Goal: Information Seeking & Learning: Learn about a topic

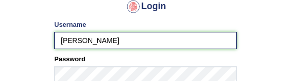
click at [102, 41] on input "diksha" at bounding box center [145, 40] width 182 height 17
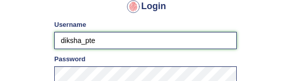
type input "diksha_pte"
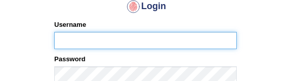
type input "diksha_pte"
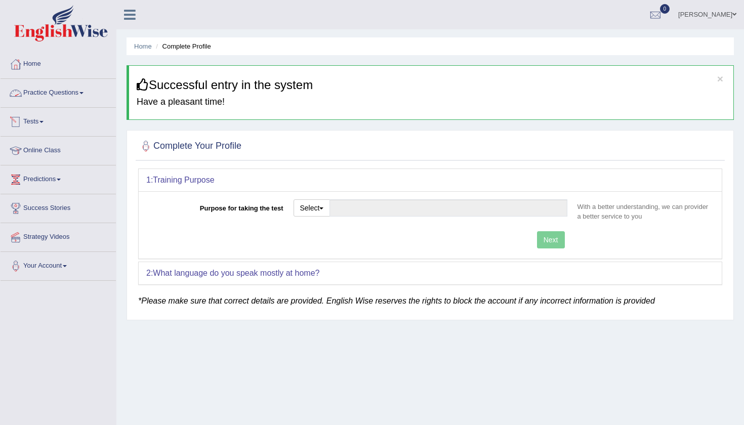
click at [65, 81] on link "Practice Questions" at bounding box center [58, 91] width 115 height 25
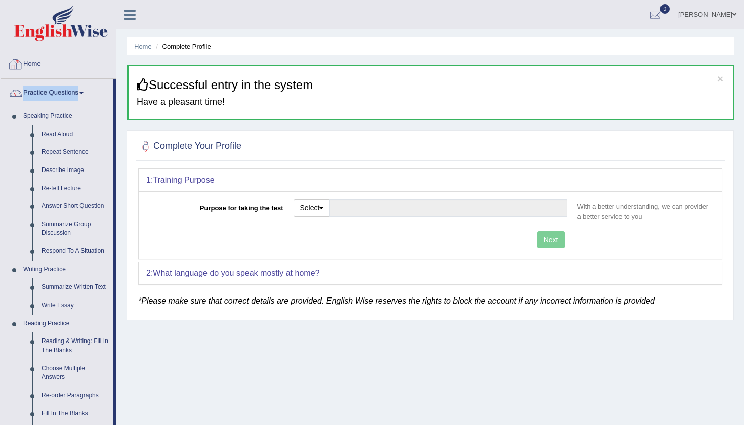
click at [98, 55] on link "Home" at bounding box center [58, 62] width 115 height 25
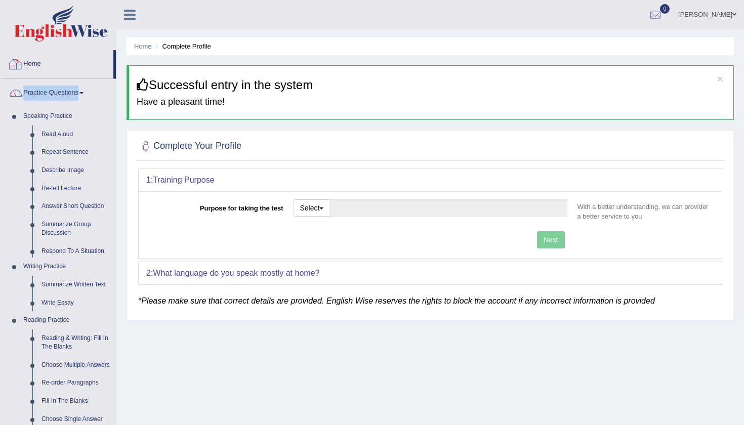
click at [72, 81] on link "Practice Questions" at bounding box center [58, 91] width 115 height 25
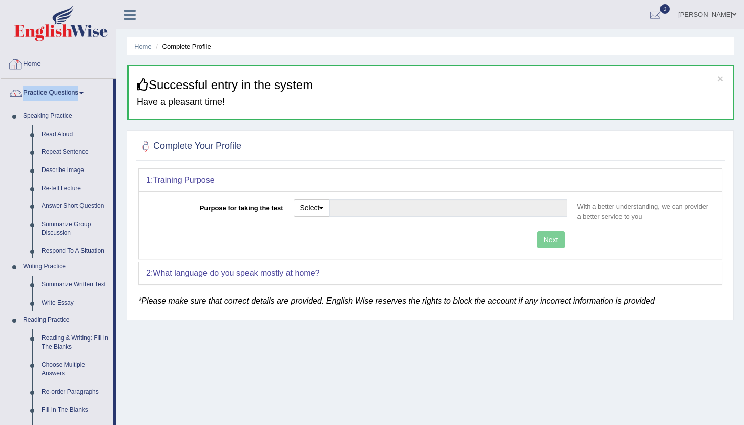
click at [55, 66] on link "Home" at bounding box center [58, 62] width 115 height 25
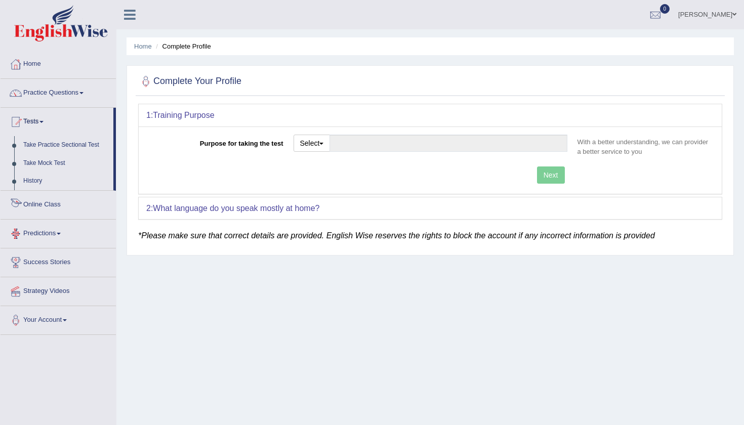
click at [57, 233] on link "Predictions" at bounding box center [58, 232] width 115 height 25
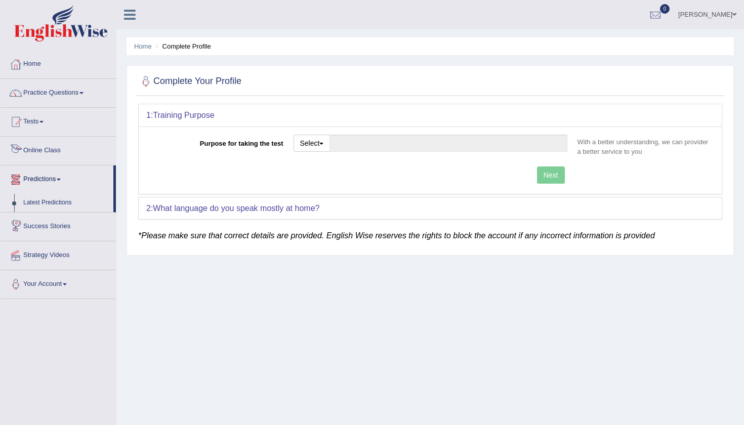
click at [53, 146] on link "Online Class" at bounding box center [58, 149] width 115 height 25
click at [50, 153] on link "Online Class" at bounding box center [57, 149] width 113 height 25
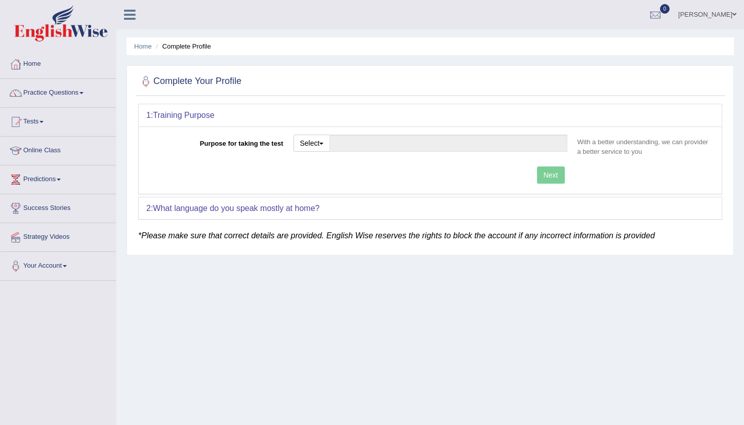
click at [725, 14] on link "[PERSON_NAME]" at bounding box center [707, 13] width 73 height 26
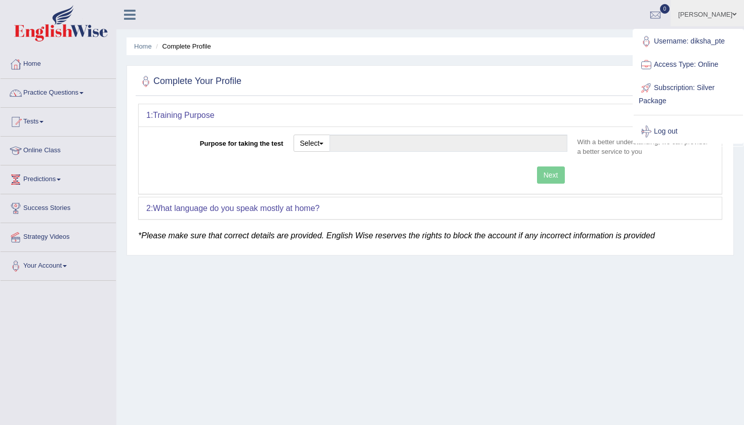
click at [726, 15] on link "[PERSON_NAME]" at bounding box center [707, 13] width 73 height 26
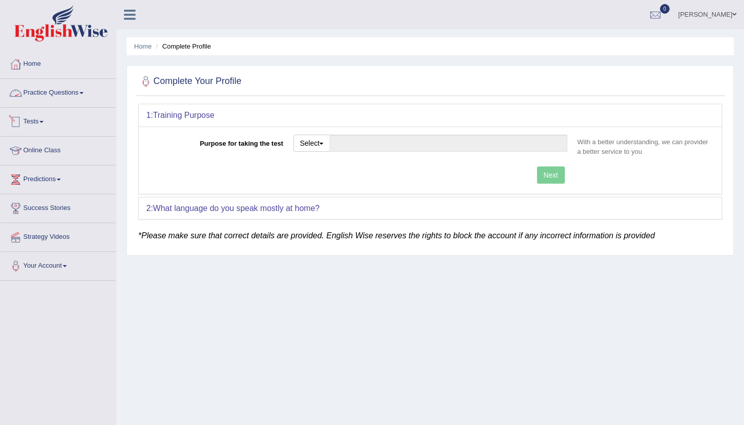
click at [45, 99] on link "Practice Questions" at bounding box center [58, 91] width 115 height 25
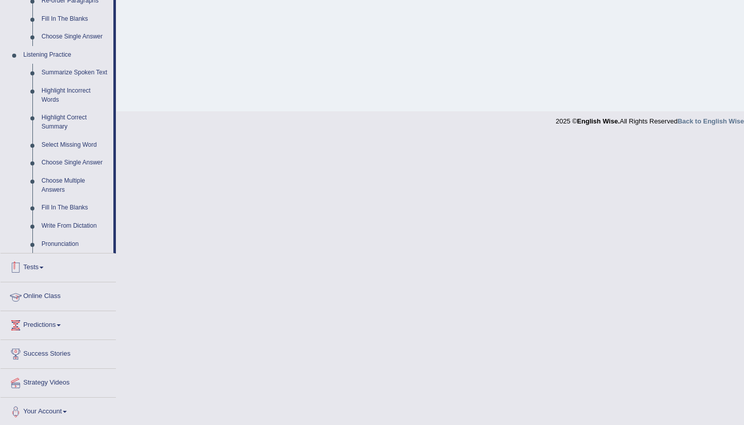
click at [36, 270] on link "Tests" at bounding box center [58, 266] width 115 height 25
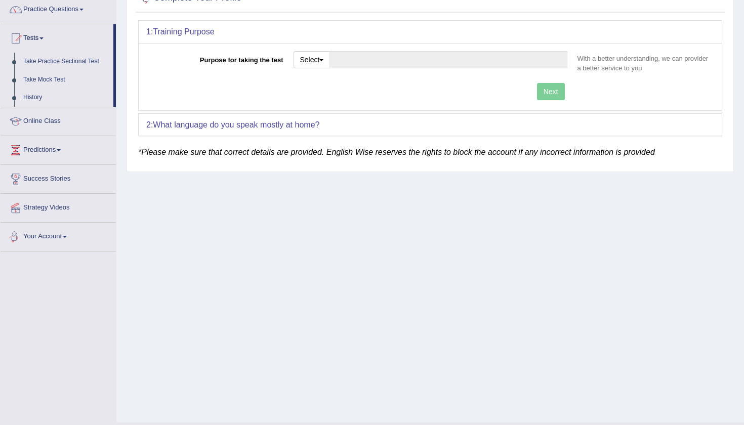
scroll to position [84, 0]
click at [326, 59] on button "Select" at bounding box center [312, 59] width 37 height 17
click at [329, 93] on link "Permanent Residency" at bounding box center [339, 94] width 90 height 13
type input "Permanent Residency"
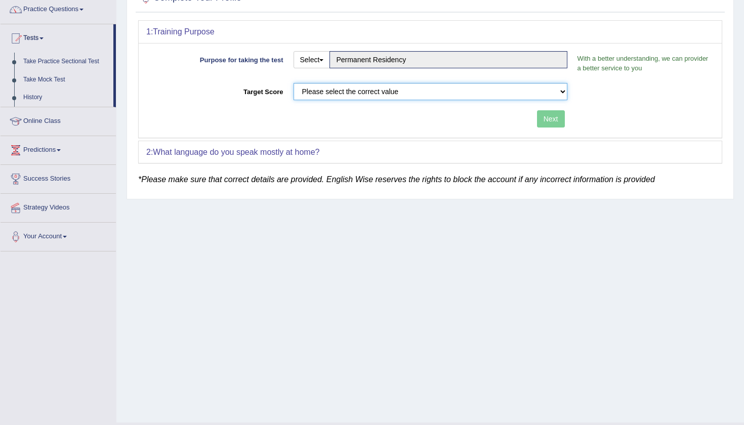
select select "79"
click at [553, 117] on button "Next" at bounding box center [551, 118] width 28 height 17
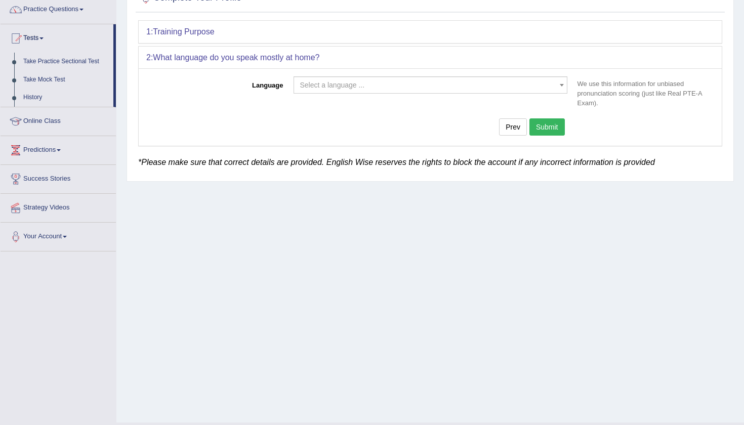
click at [551, 86] on span "Select a language ..." at bounding box center [427, 85] width 255 height 10
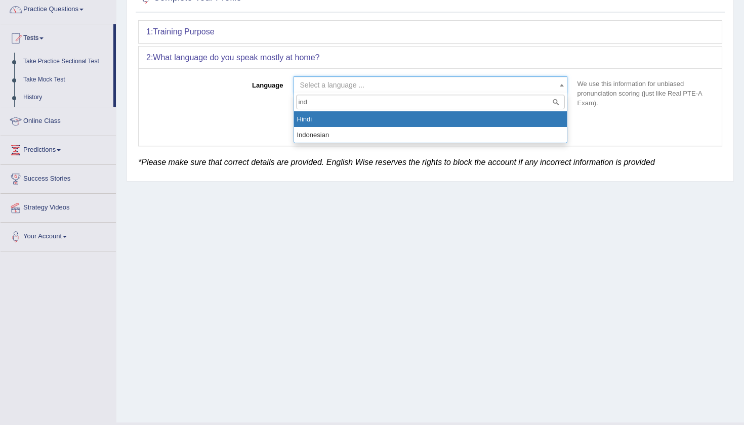
type input "ind"
select select "Hindi"
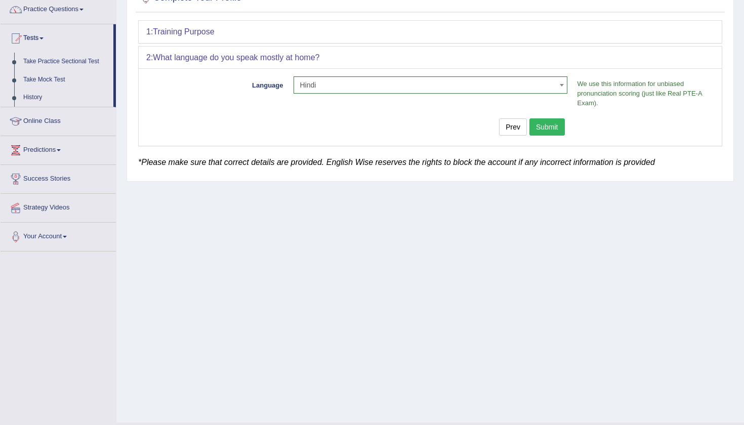
click at [555, 127] on button "Submit" at bounding box center [547, 126] width 35 height 17
click at [540, 126] on button "Submit" at bounding box center [547, 126] width 35 height 17
click at [442, 59] on div "1: Training Purpose Purpose for taking the test Select Student Visa Permanent R…" at bounding box center [430, 83] width 584 height 126
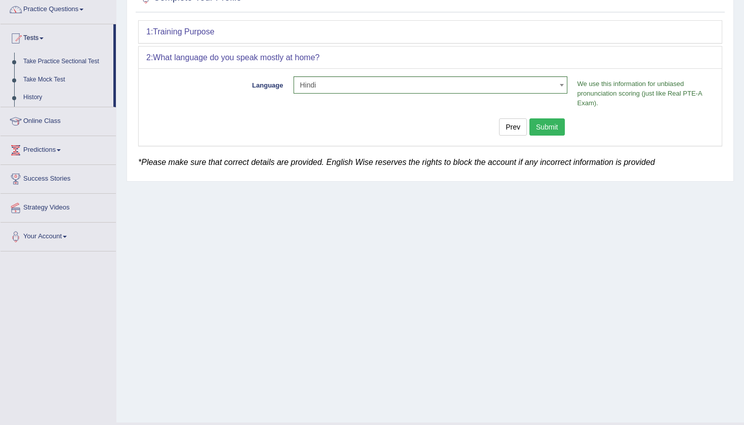
click at [445, 43] on div "1: Training Purpose" at bounding box center [430, 32] width 583 height 22
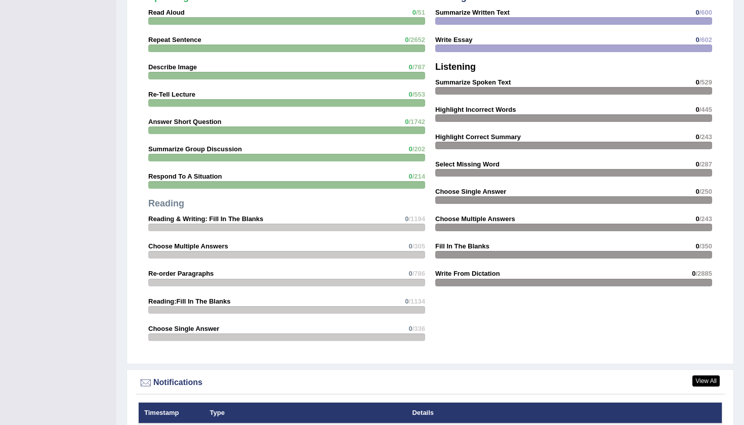
scroll to position [772, 0]
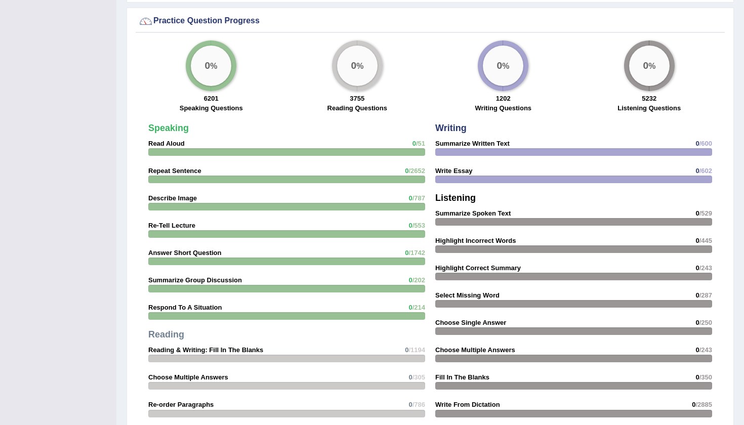
click at [480, 150] on div at bounding box center [574, 152] width 277 height 8
click at [467, 153] on div at bounding box center [574, 152] width 277 height 8
click at [493, 79] on div "0 %" at bounding box center [503, 66] width 41 height 41
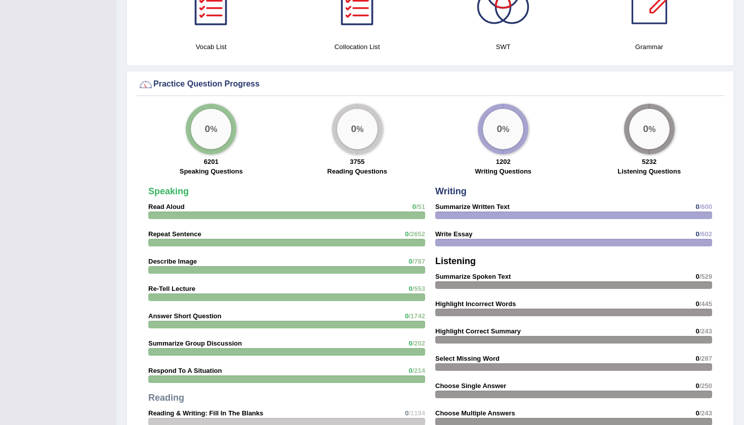
scroll to position [706, 0]
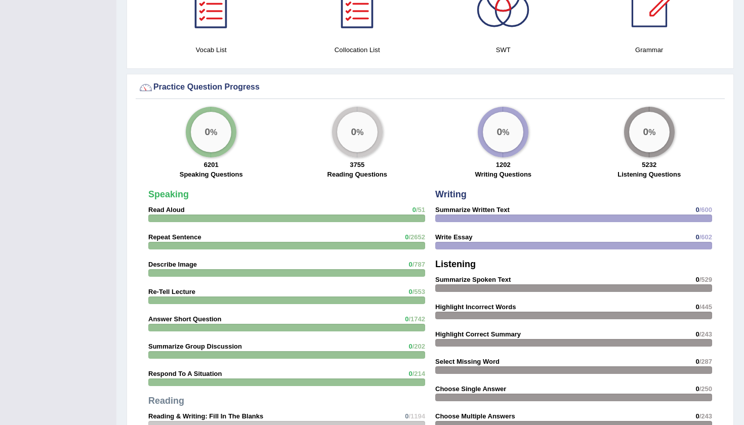
click at [514, 116] on div "0 %" at bounding box center [503, 132] width 41 height 41
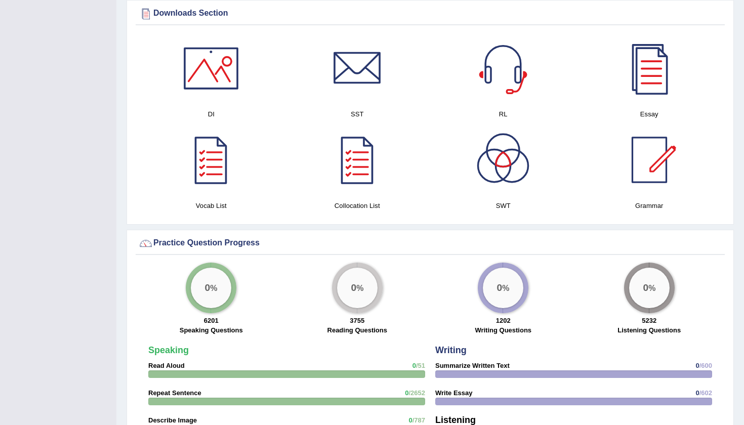
scroll to position [819, 0]
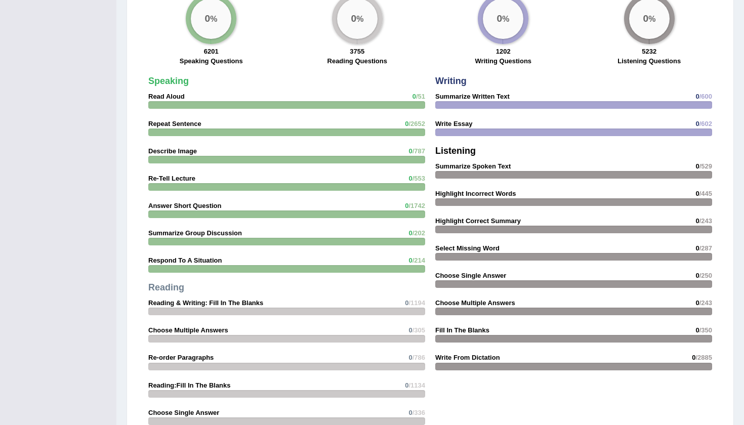
click at [466, 107] on div at bounding box center [574, 105] width 277 height 8
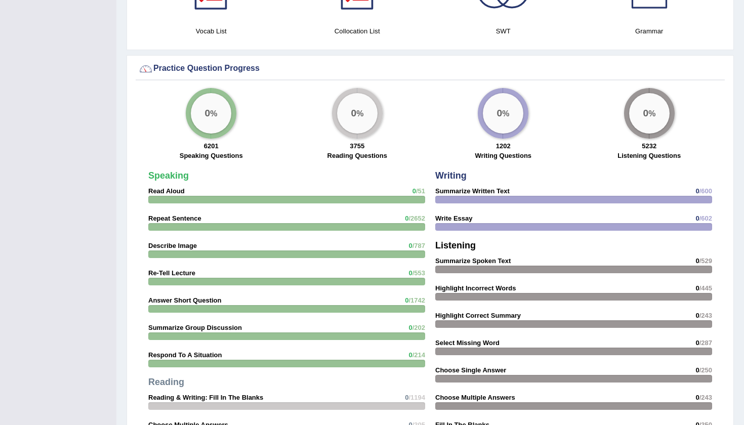
scroll to position [744, 0]
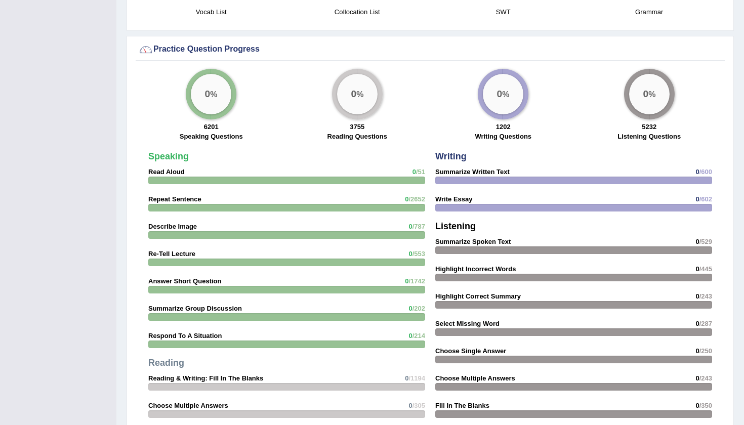
click at [457, 181] on div at bounding box center [574, 181] width 277 height 8
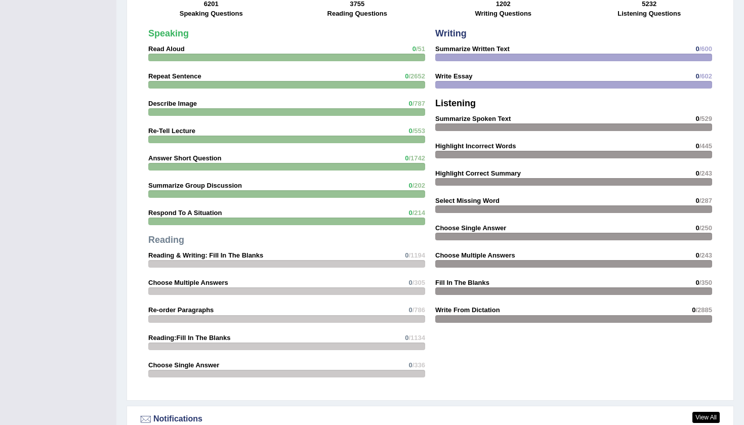
scroll to position [859, 0]
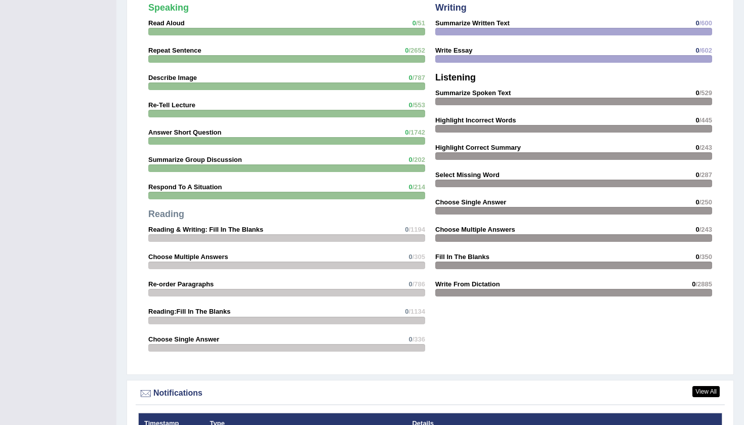
scroll to position [834, 0]
click at [465, 42] on div "Writing Summarize Written Text 0 /600 Write Essay 0 /602 Listening Summarize Sp…" at bounding box center [573, 152] width 287 height 309
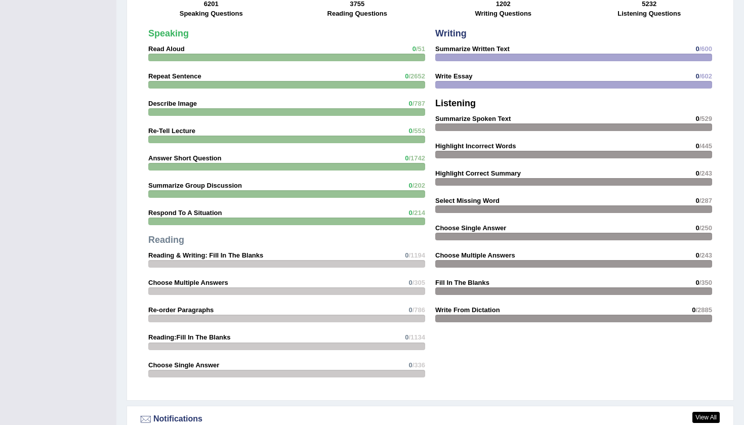
click at [465, 50] on strong "Summarize Written Text" at bounding box center [473, 49] width 74 height 8
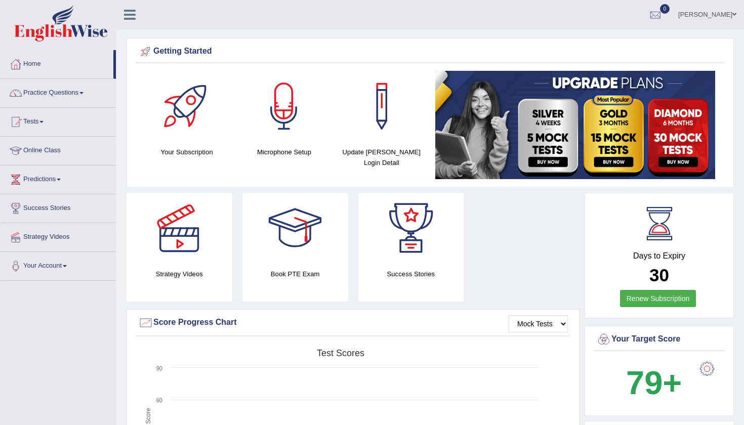
scroll to position [0, 0]
click at [76, 94] on link "Practice Questions" at bounding box center [58, 91] width 115 height 25
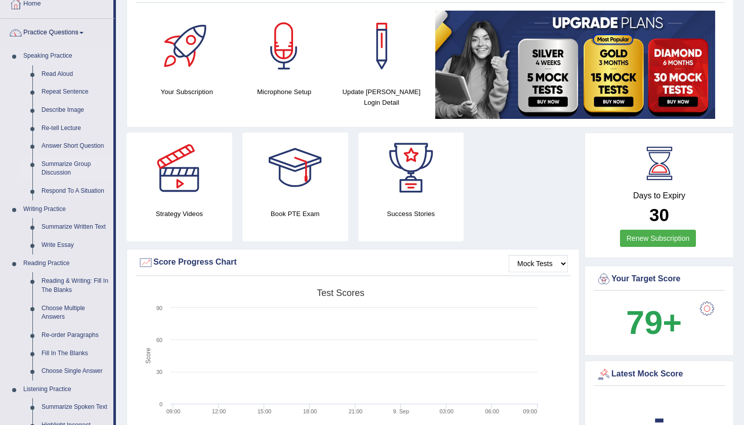
scroll to position [69, 0]
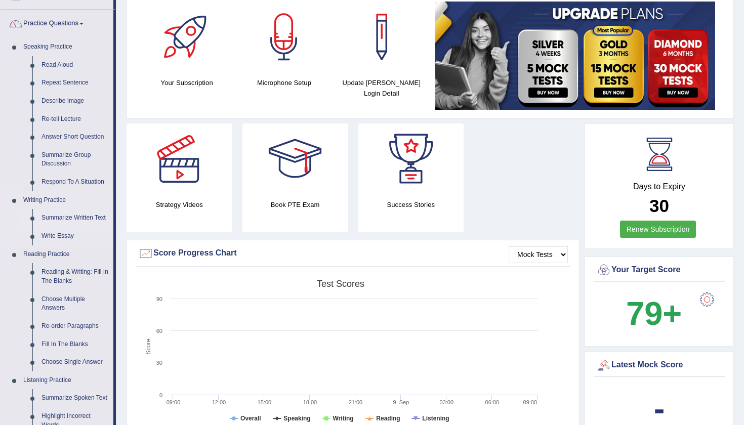
click at [57, 218] on link "Summarize Written Text" at bounding box center [75, 218] width 76 height 18
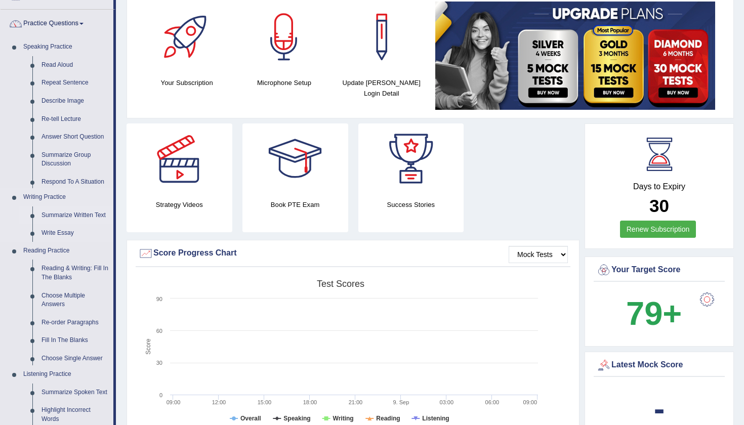
click at [56, 213] on link "Summarize Written Text" at bounding box center [75, 216] width 76 height 18
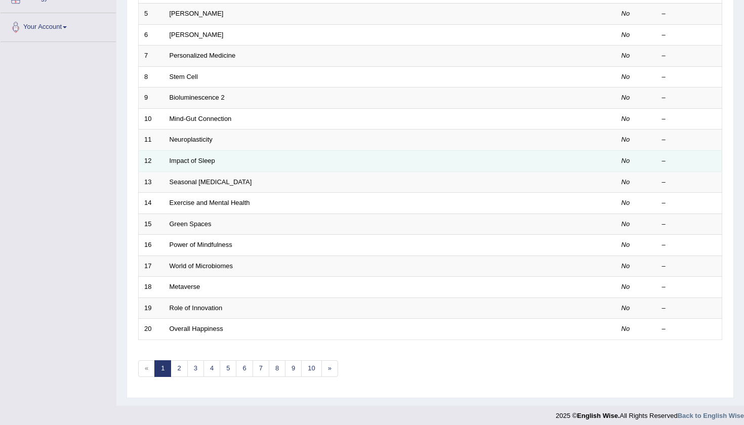
scroll to position [239, 0]
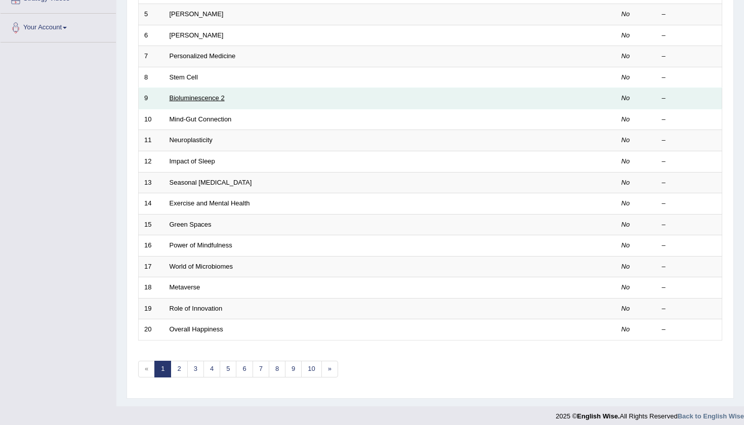
click at [192, 97] on link "Bioluminescence 2" at bounding box center [197, 98] width 55 height 8
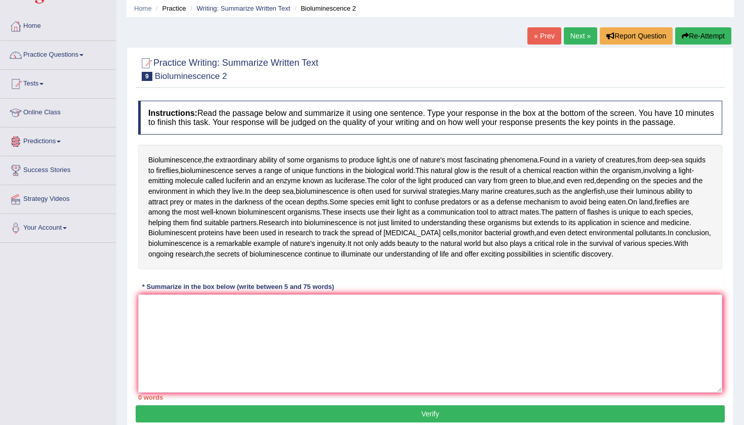
scroll to position [37, 0]
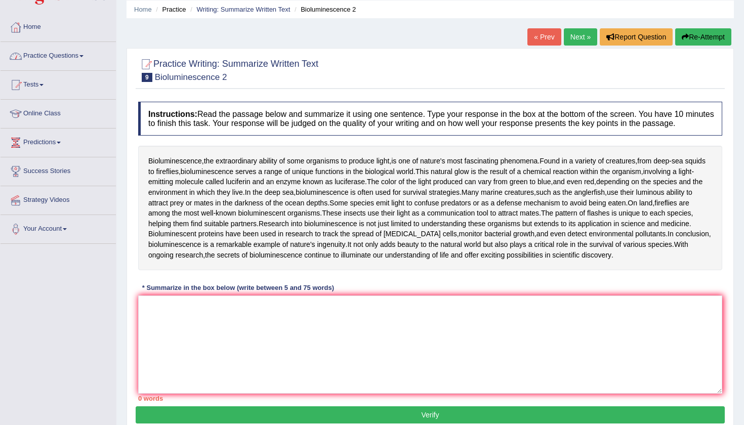
click at [63, 59] on link "Practice Questions" at bounding box center [58, 54] width 115 height 25
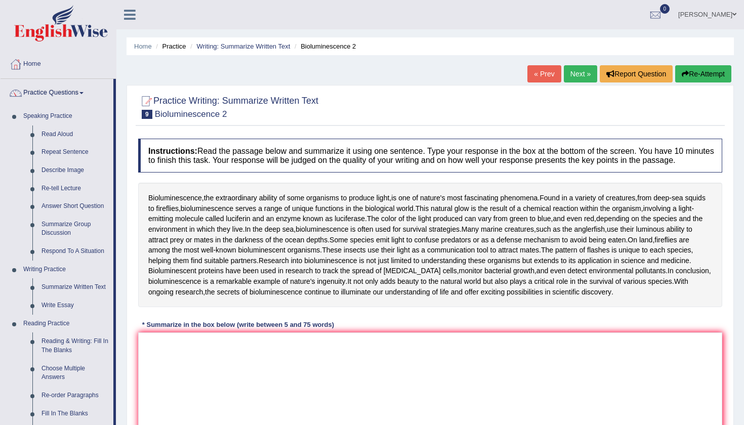
scroll to position [0, 0]
click at [66, 284] on link "Summarize Written Text" at bounding box center [75, 288] width 76 height 18
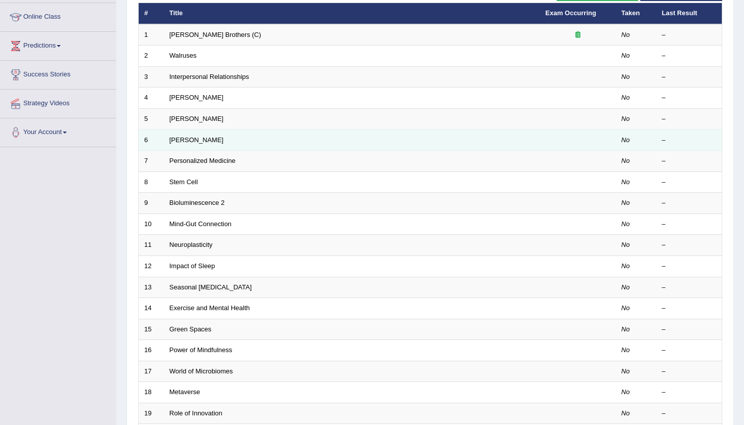
scroll to position [140, 0]
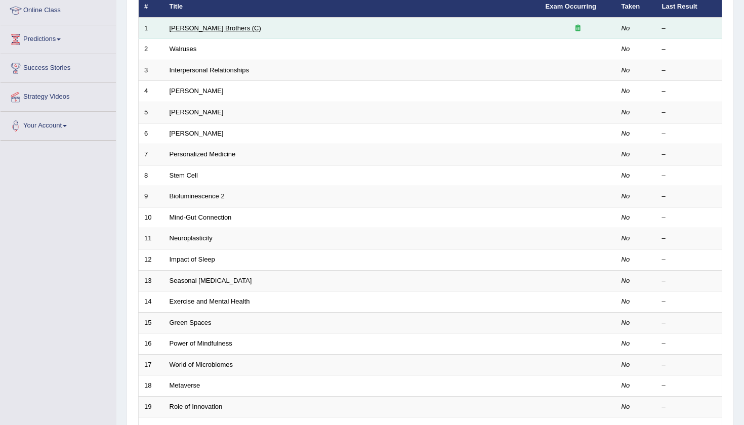
click at [197, 24] on link "[PERSON_NAME] Brothers (C)" at bounding box center [216, 28] width 92 height 8
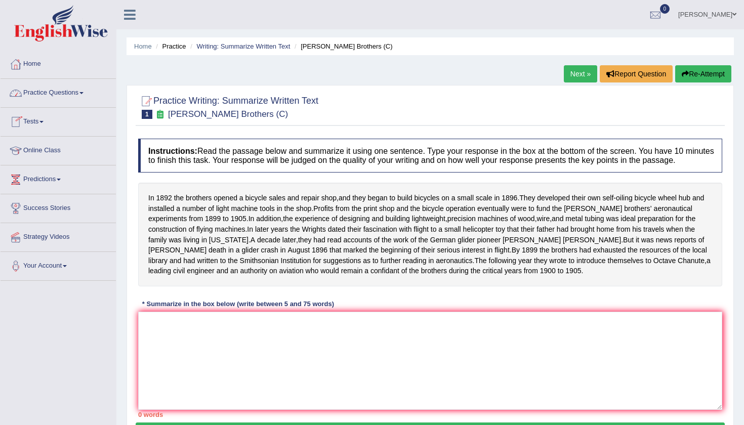
click at [51, 93] on link "Practice Questions" at bounding box center [58, 91] width 115 height 25
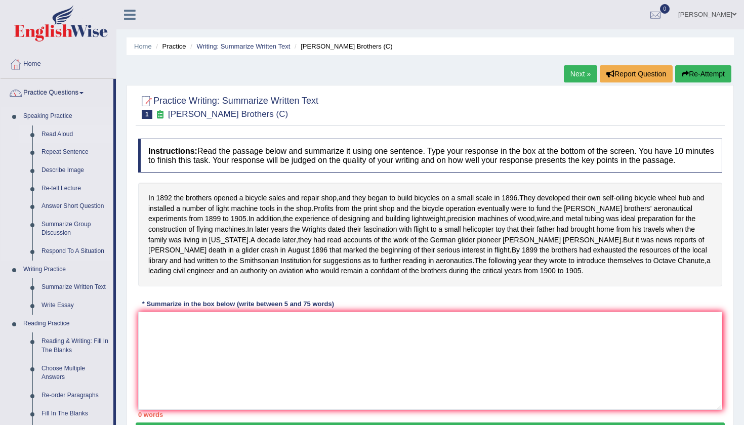
click at [59, 134] on link "Read Aloud" at bounding box center [75, 135] width 76 height 18
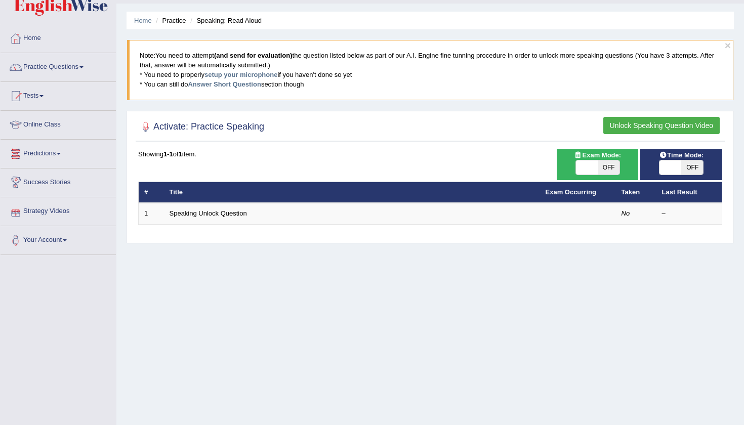
click at [53, 122] on link "Online Class" at bounding box center [58, 123] width 115 height 25
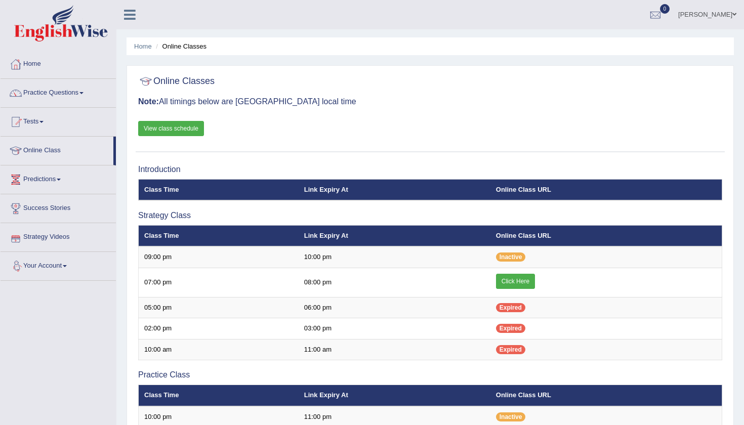
click at [53, 179] on link "Predictions" at bounding box center [58, 178] width 115 height 25
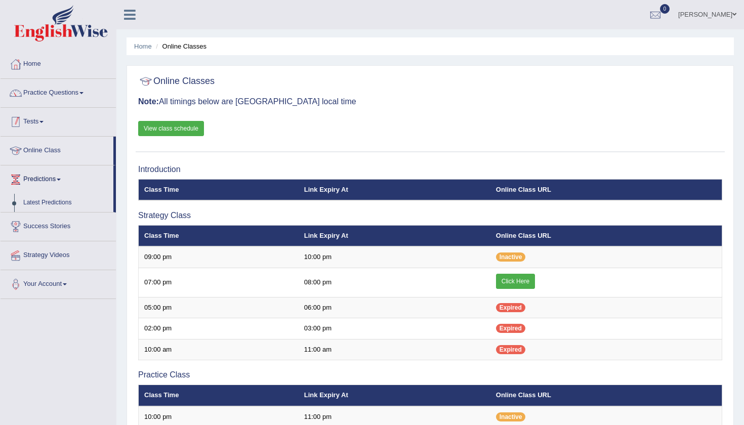
click at [35, 118] on link "Tests" at bounding box center [58, 120] width 115 height 25
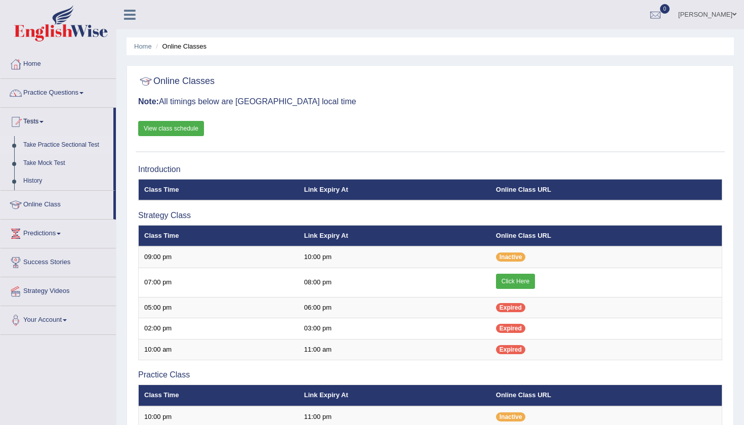
click at [43, 140] on link "Take Practice Sectional Test" at bounding box center [66, 145] width 95 height 18
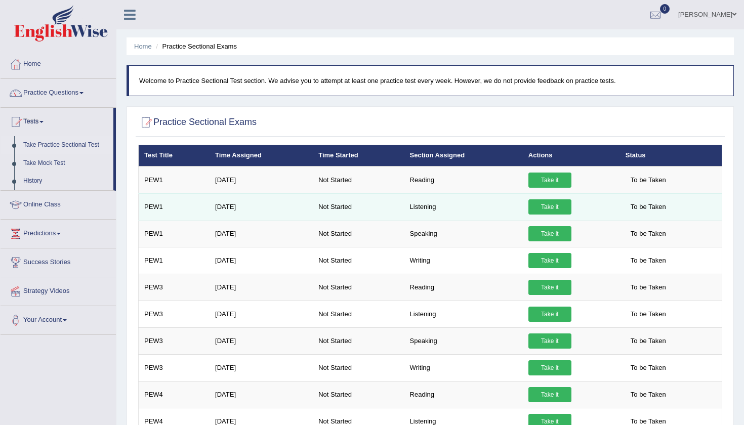
click at [554, 212] on link "Take it" at bounding box center [550, 207] width 43 height 15
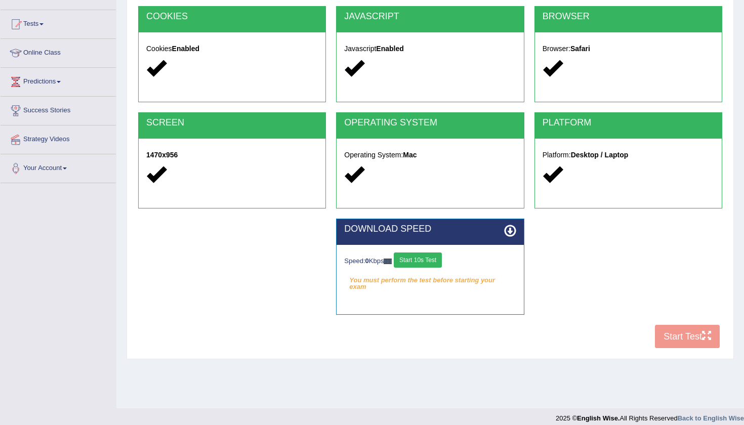
scroll to position [100, 0]
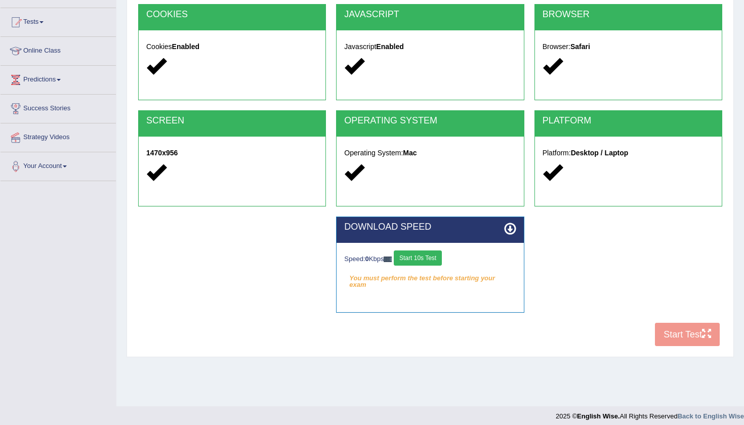
click at [416, 264] on button "Start 10s Test" at bounding box center [418, 258] width 48 height 15
click at [421, 260] on button "Start 10s Test" at bounding box center [418, 258] width 48 height 15
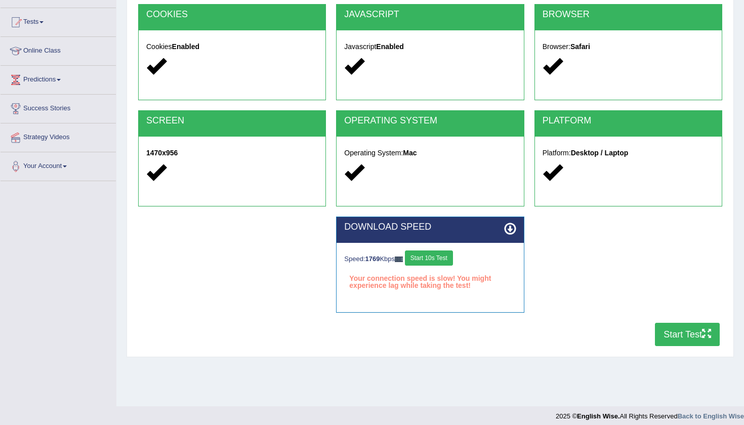
click at [431, 249] on div "Speed: 1769 Kbps Start 10s Test Your connection speed is slow! You might experi…" at bounding box center [430, 268] width 187 height 51
click at [432, 258] on button "Start 10s Test" at bounding box center [429, 258] width 48 height 15
click at [688, 333] on button "Start Test" at bounding box center [687, 334] width 65 height 23
